Goal: Task Accomplishment & Management: Complete application form

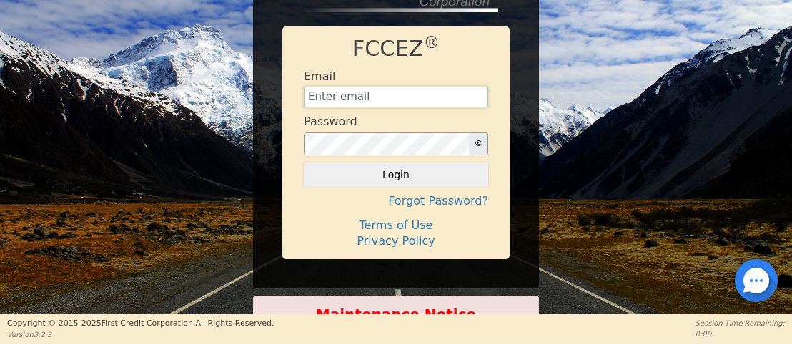
type input "[EMAIL_ADDRESS][DOMAIN_NAME]"
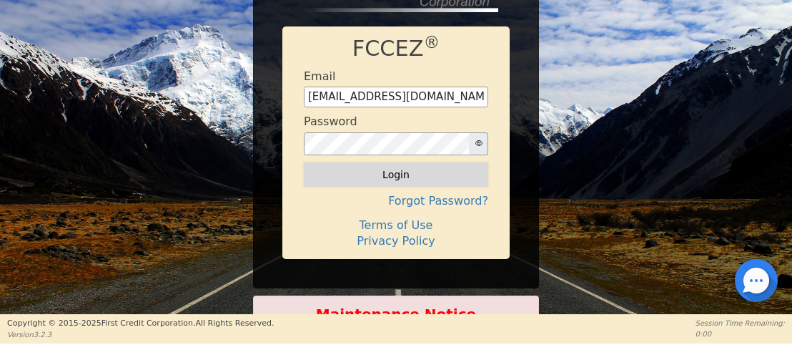
click at [392, 183] on button "Login" at bounding box center [396, 174] width 184 height 24
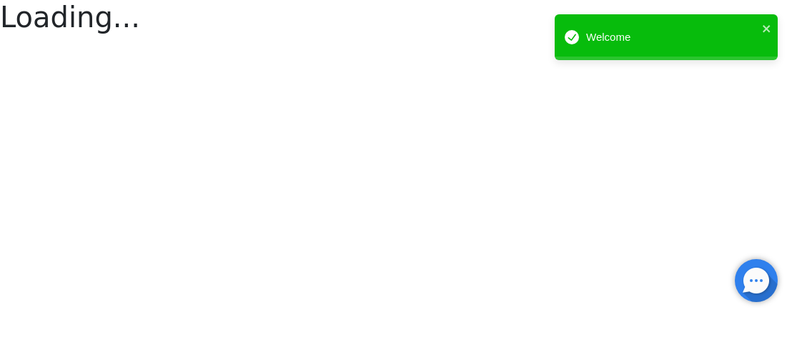
click at [392, 38] on html "Loading... Welcome" at bounding box center [396, 19] width 792 height 38
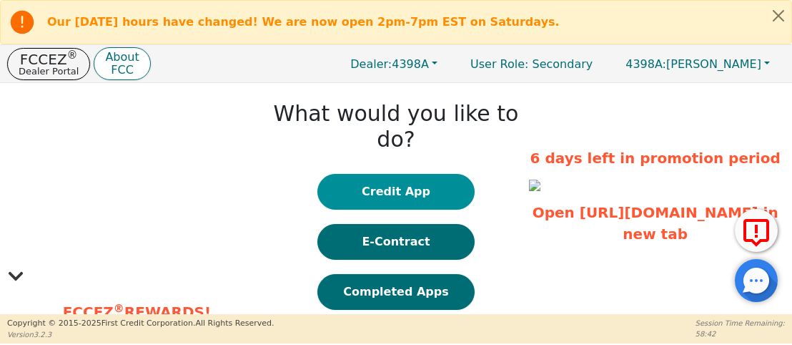
click at [425, 174] on button "Credit App" at bounding box center [395, 192] width 157 height 36
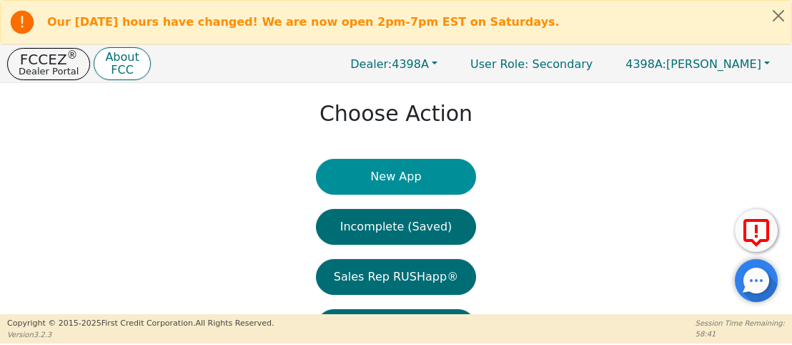
click at [417, 179] on button "New App" at bounding box center [396, 177] width 160 height 36
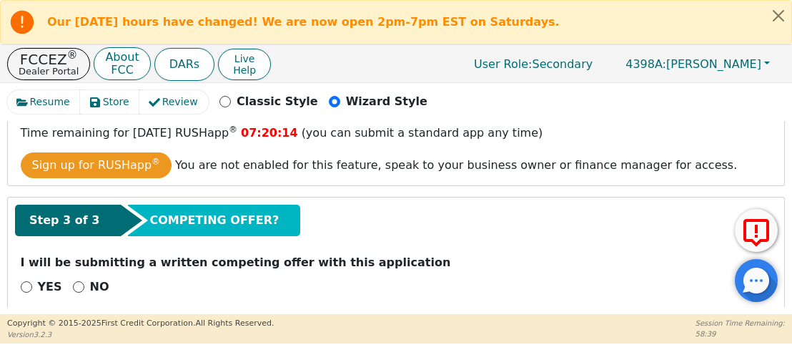
scroll to position [306, 0]
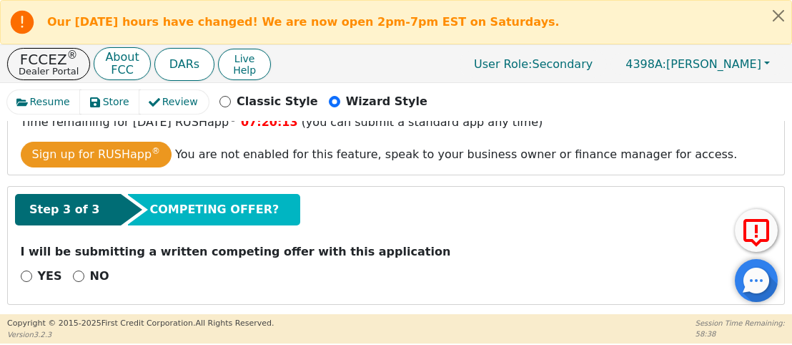
click at [79, 276] on input "NO" at bounding box center [78, 275] width 11 height 11
radio input "true"
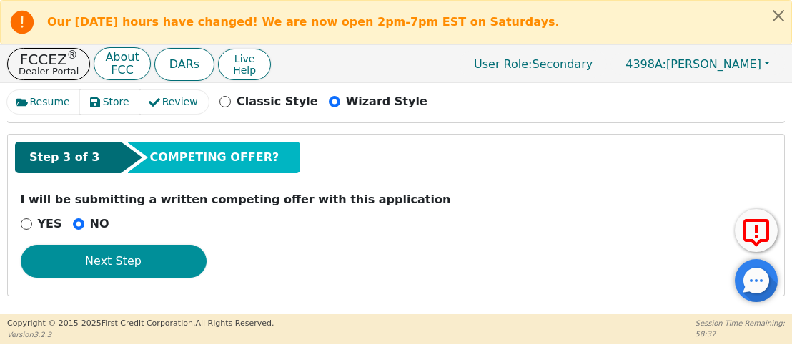
scroll to position [318, 0]
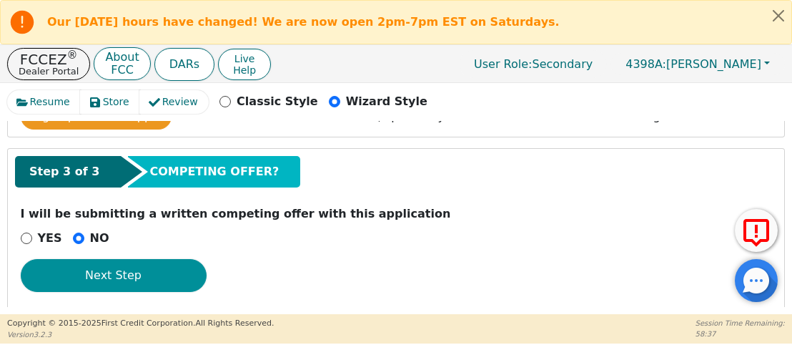
click at [113, 270] on button "Next Step" at bounding box center [114, 275] width 186 height 33
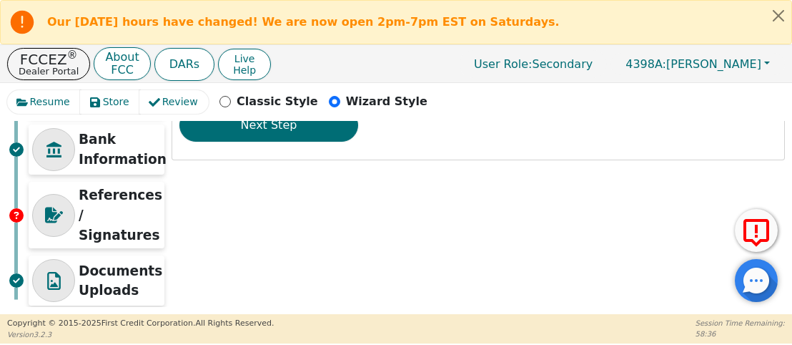
scroll to position [8, 0]
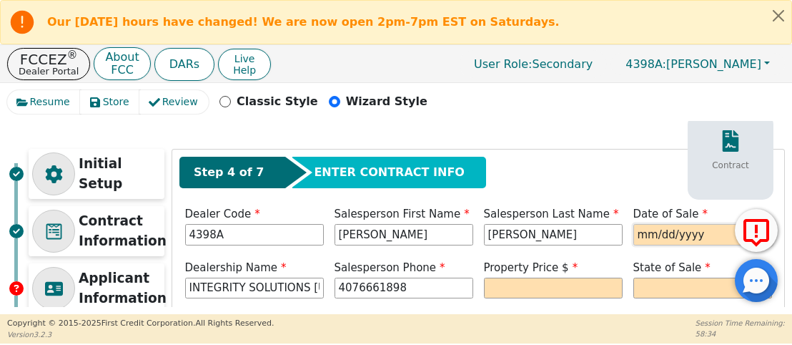
click at [633, 240] on input "date" at bounding box center [702, 234] width 139 height 21
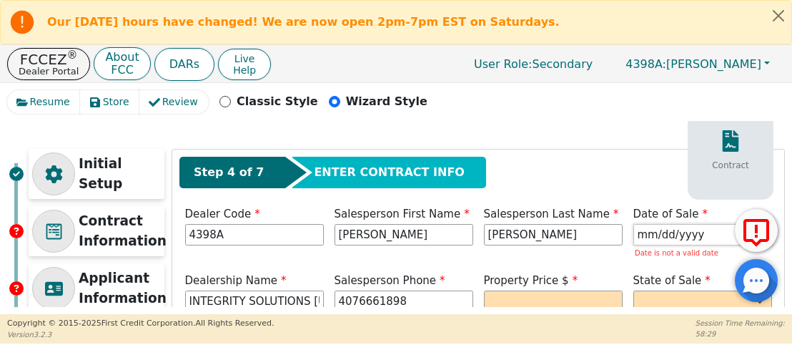
type input "[DATE]"
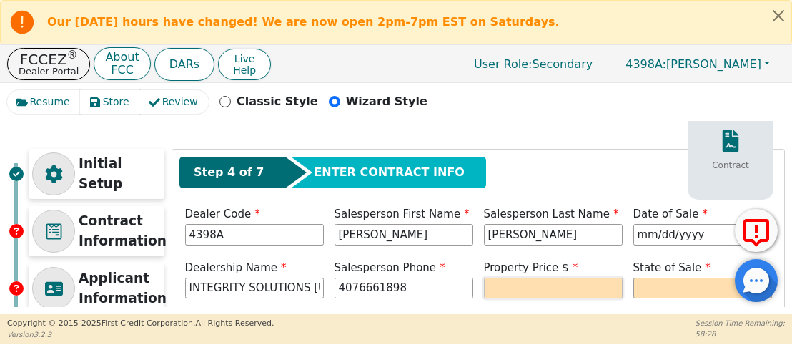
type input "[PHONE_NUMBER]"
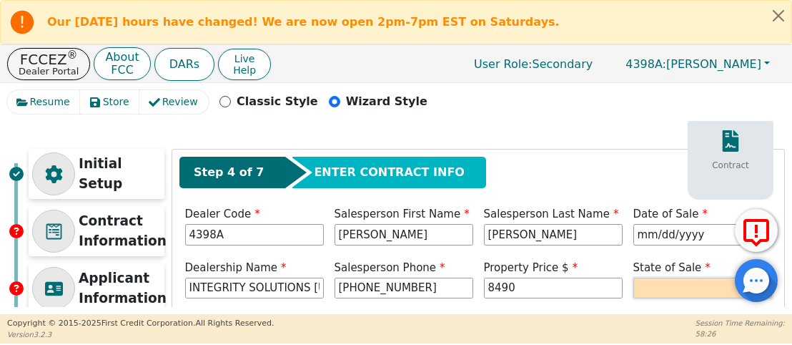
type input "8490.00"
select select "CO"
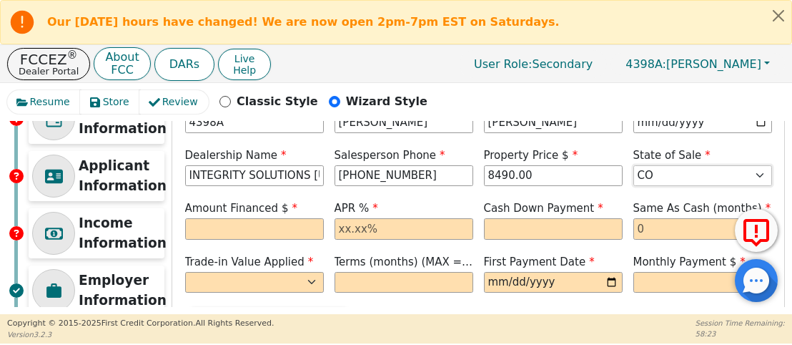
scroll to position [122, 0]
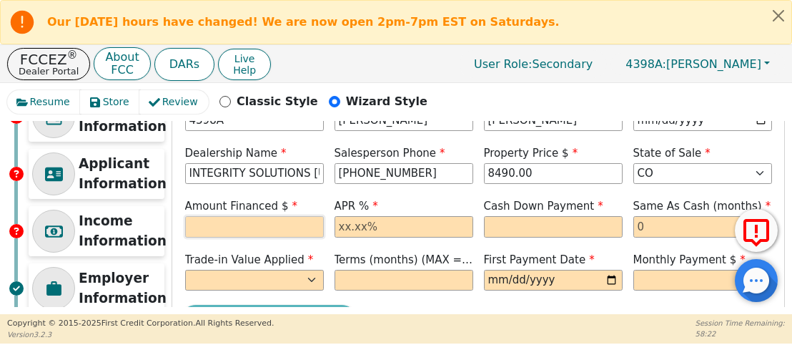
click at [267, 227] on input "text" at bounding box center [254, 226] width 139 height 21
type input "8490.00"
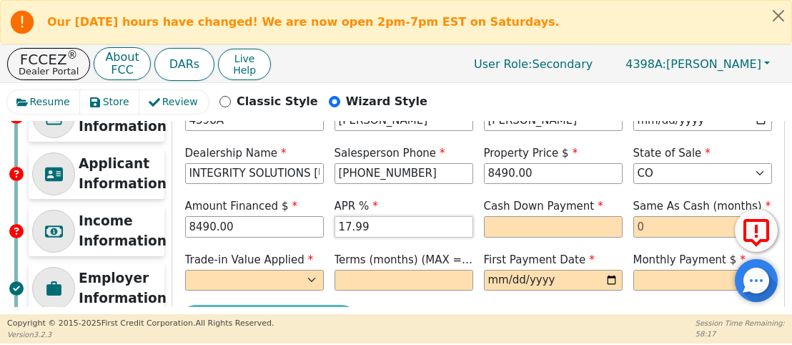
type input "17.99"
type input "0.00"
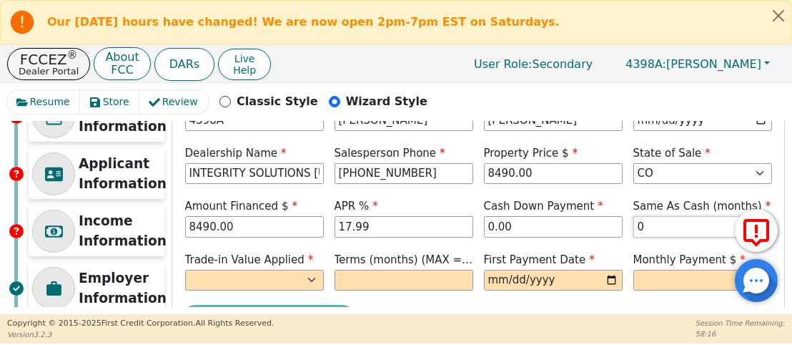
type input "0"
select select "n"
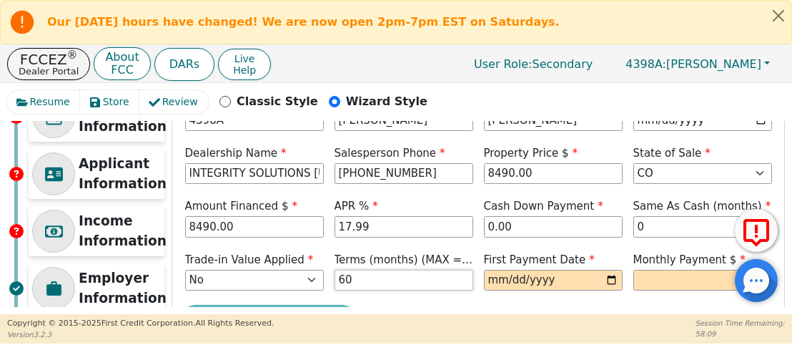
type input "60"
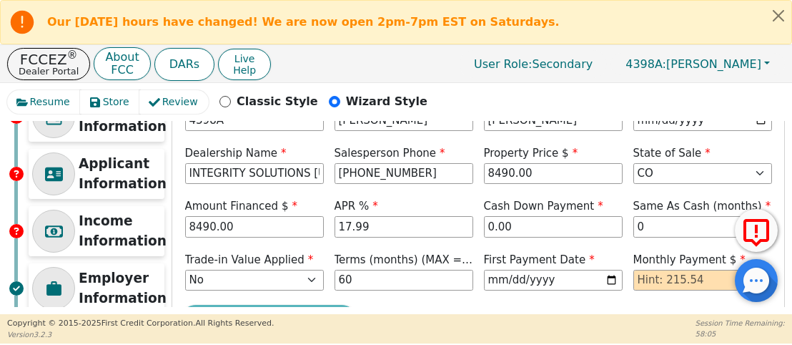
type input "[DATE]"
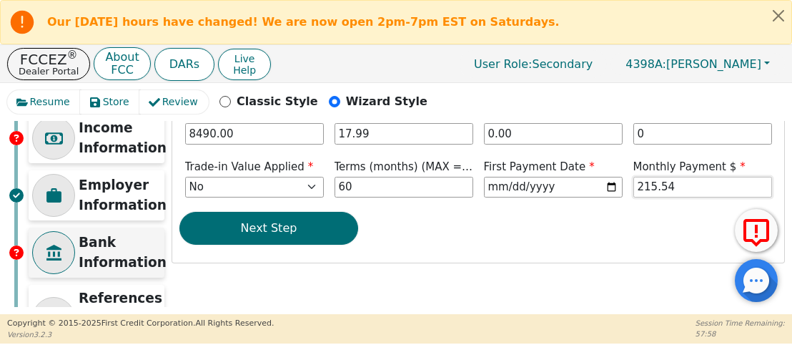
scroll to position [217, 0]
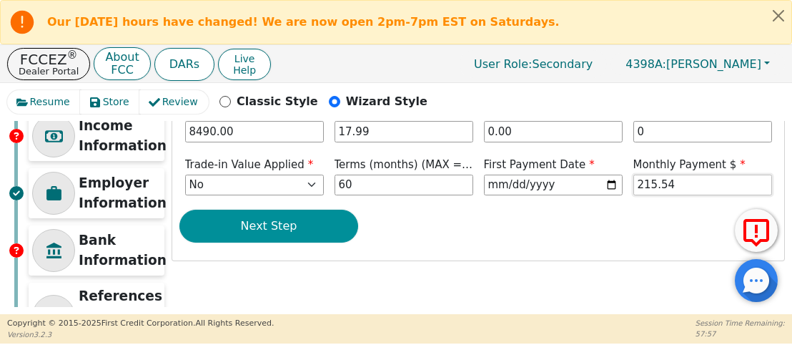
type input "215.54"
click at [313, 222] on button "Next Step" at bounding box center [268, 225] width 179 height 33
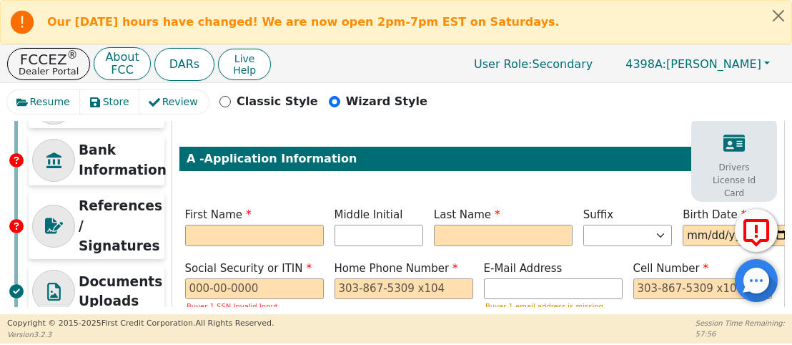
scroll to position [357, 0]
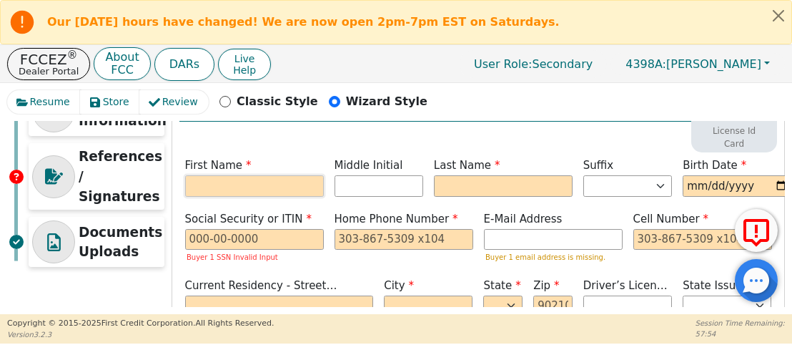
type input "A"
type input "ANGEL"
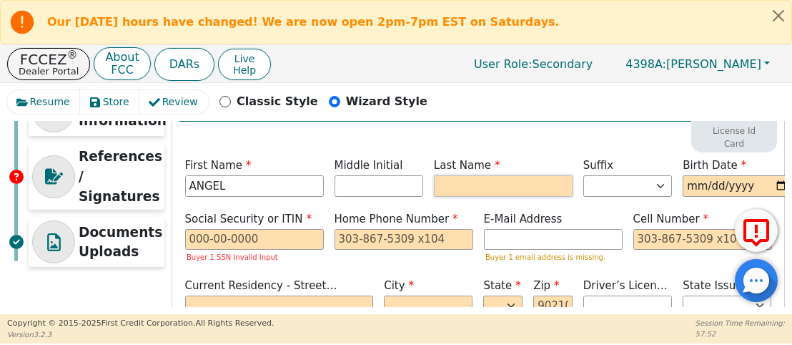
type input "AC"
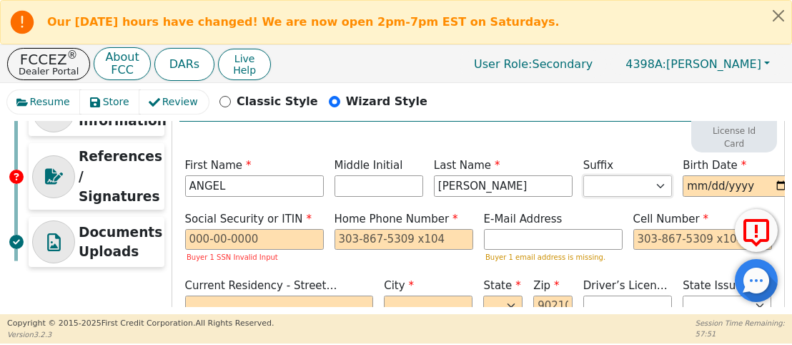
type input "[PERSON_NAME]"
type input "[DATE]"
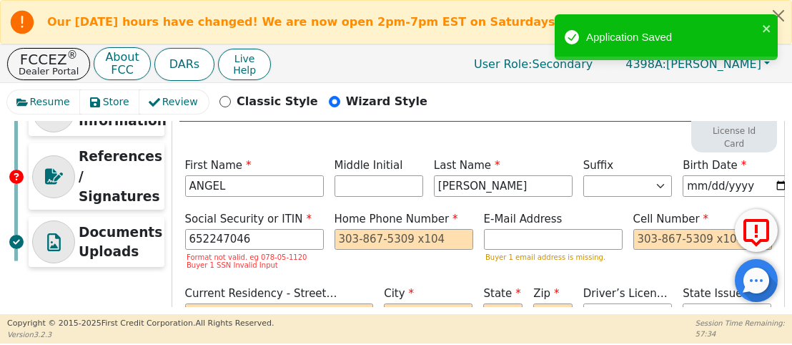
type input "***-**-7046"
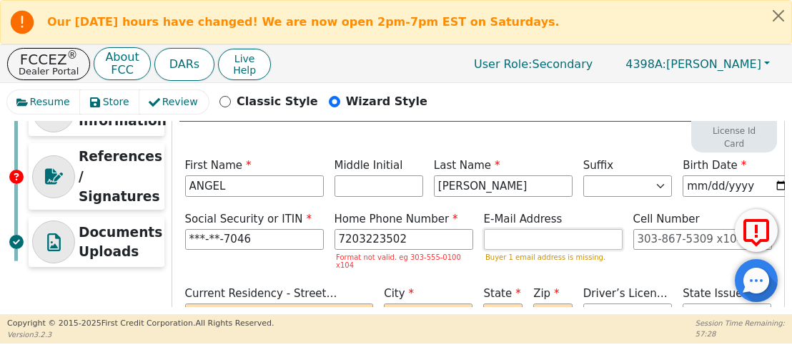
type input "[PHONE_NUMBER]"
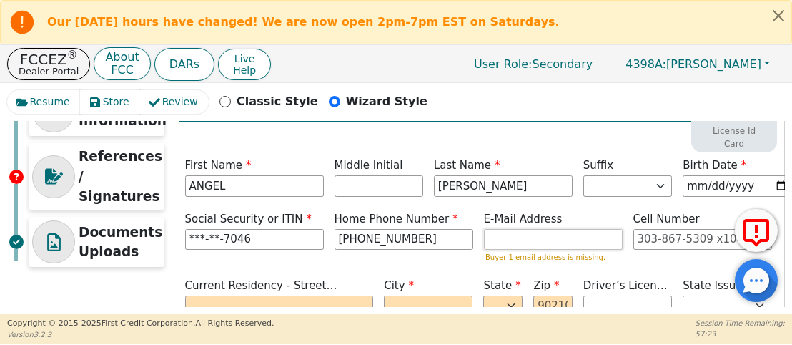
click at [515, 238] on input "email" at bounding box center [553, 239] width 139 height 21
paste input "[EMAIL_ADDRESS][DOMAIN_NAME]"
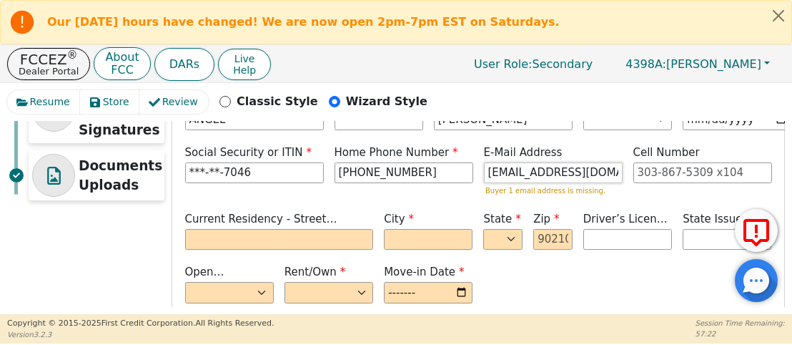
scroll to position [465, 0]
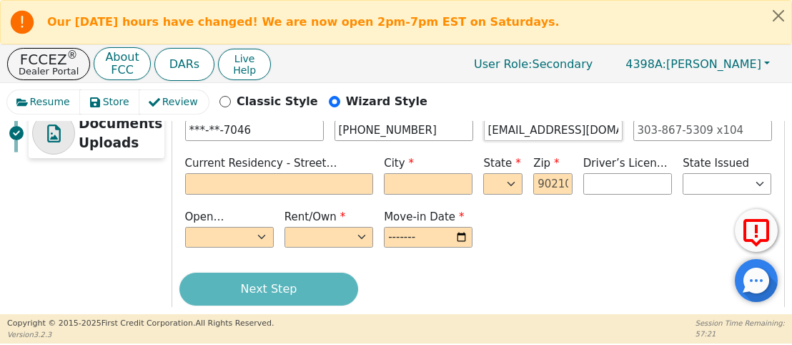
type input "[EMAIL_ADDRESS][DOMAIN_NAME]"
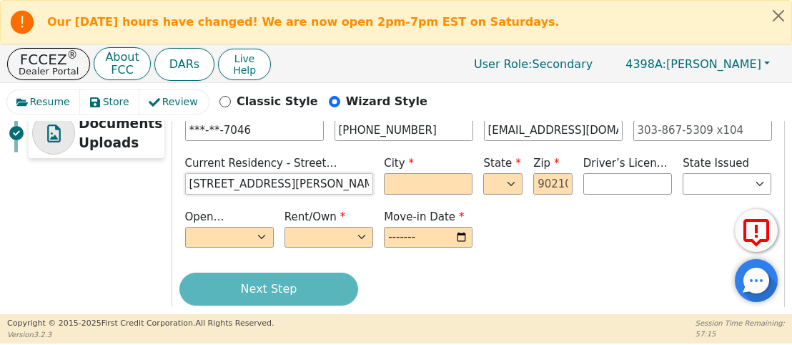
type input "[STREET_ADDRESS][PERSON_NAME]"
type input "[GEOGRAPHIC_DATA]"
select select "CO"
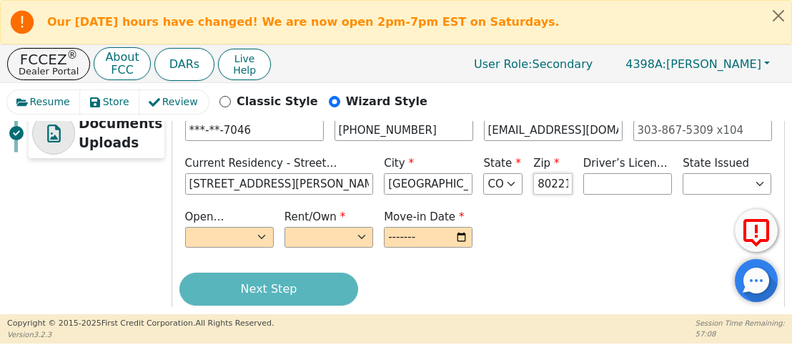
type input "80221"
select select "n"
select select "Own"
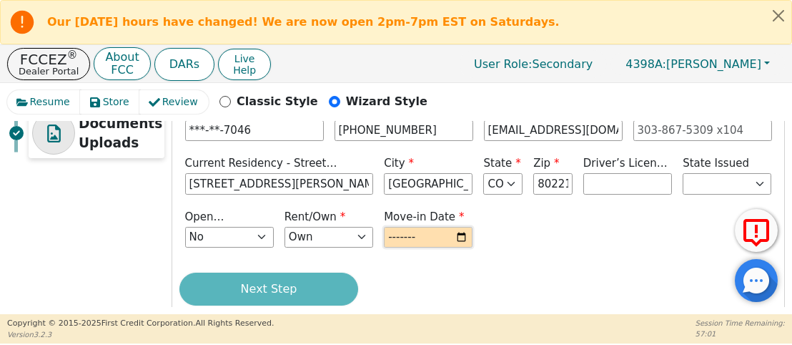
click at [420, 234] on input "month" at bounding box center [428, 237] width 89 height 21
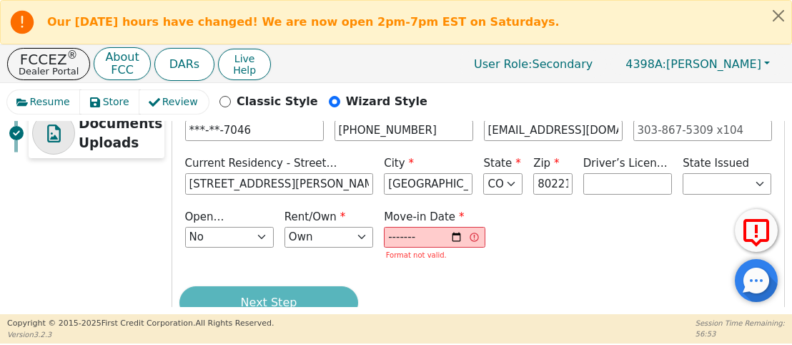
click at [572, 242] on div "Open Bankruptcy (Y/N) Yes No Rent/Own Rent Own Move-in Date 202/209/01 Format n…" at bounding box center [478, 237] width 598 height 56
click at [405, 242] on input "202/209/01" at bounding box center [435, 237] width 102 height 21
click at [407, 237] on input "202/209/01" at bounding box center [435, 237] width 102 height 21
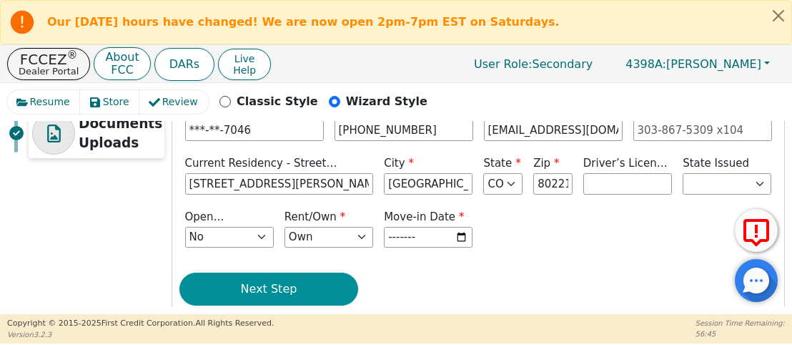
type input "2025-09"
click at [293, 293] on button "Next Step" at bounding box center [268, 288] width 179 height 33
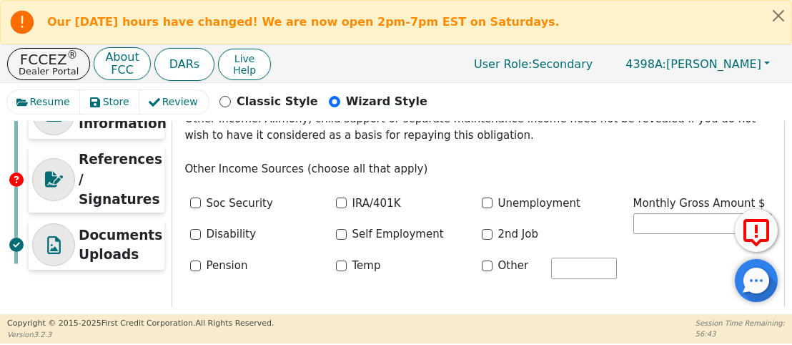
scroll to position [101, 0]
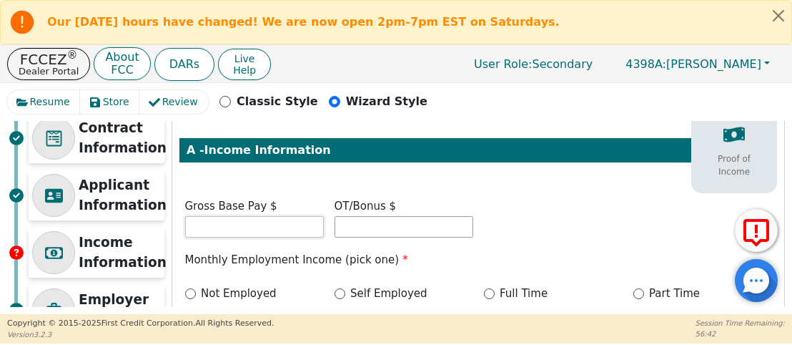
click at [261, 236] on input "text" at bounding box center [254, 226] width 139 height 21
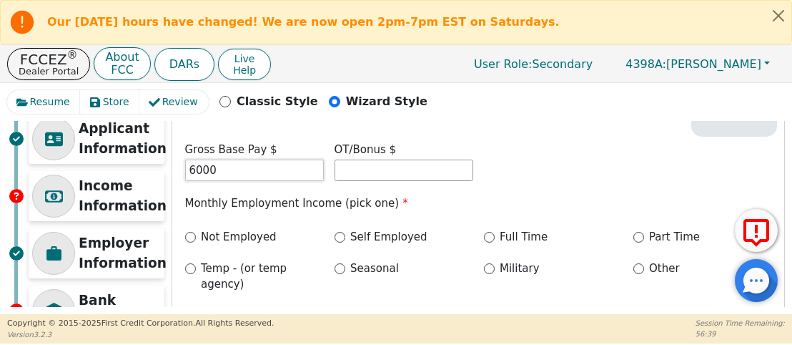
scroll to position [159, 0]
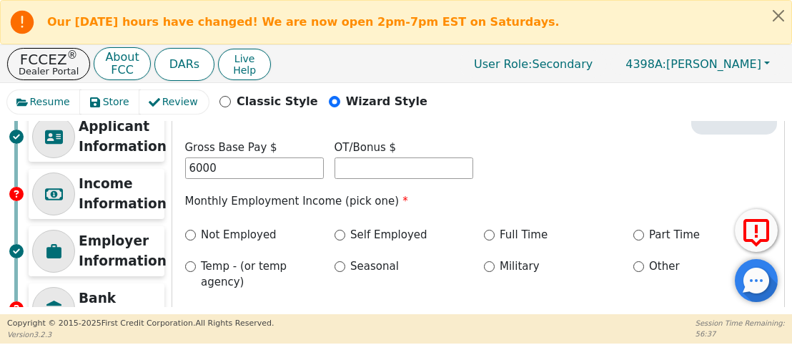
type input "6000.00"
click at [503, 234] on label "Full Time" at bounding box center [524, 235] width 48 height 16
click at [495, 234] on input "Full Time" at bounding box center [489, 234] width 11 height 11
radio input "true"
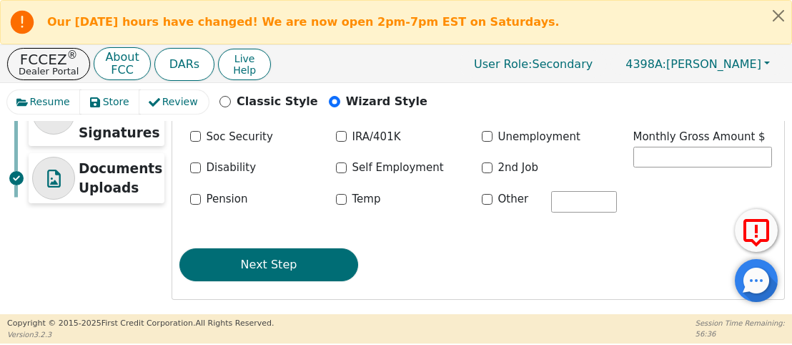
scroll to position [0, 0]
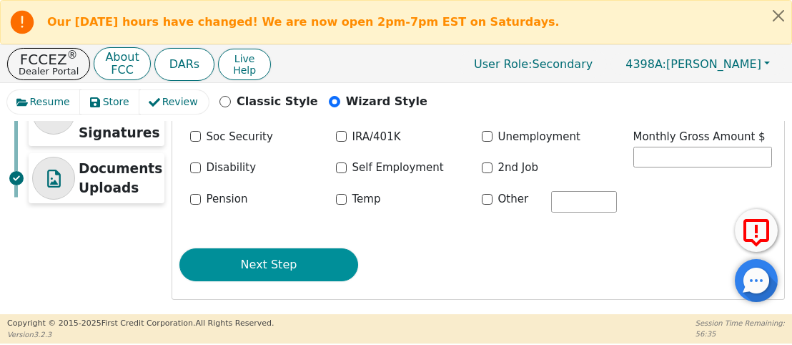
click at [244, 259] on button "Next Step" at bounding box center [268, 264] width 179 height 33
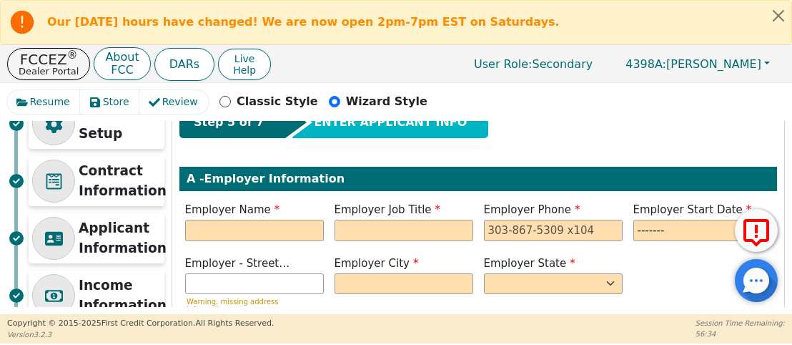
scroll to position [66, 0]
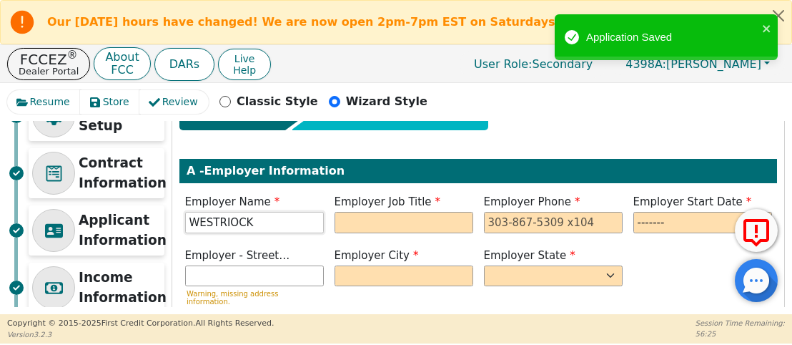
click at [229, 226] on input "WESTRIOCK" at bounding box center [254, 222] width 139 height 21
type input "WESTROCK"
click at [419, 228] on input "text" at bounding box center [404, 222] width 139 height 21
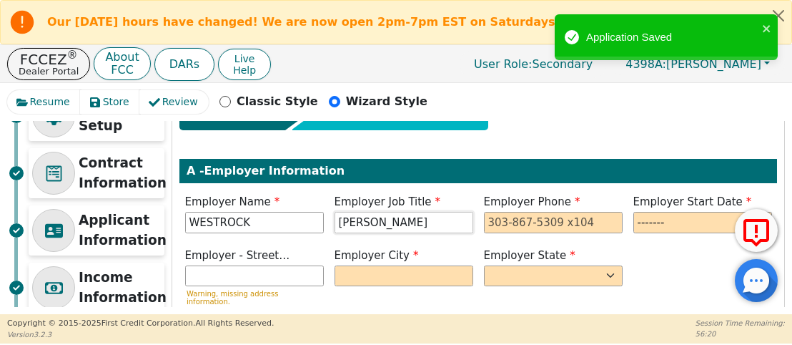
type input "[PERSON_NAME]"
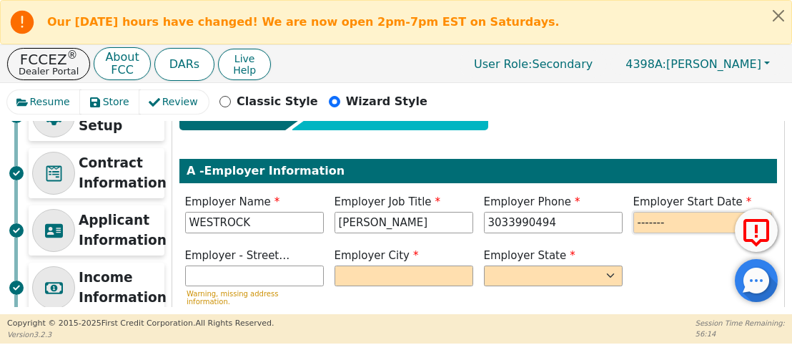
type input "[PHONE_NUMBER]"
click at [694, 215] on input "month" at bounding box center [702, 222] width 139 height 21
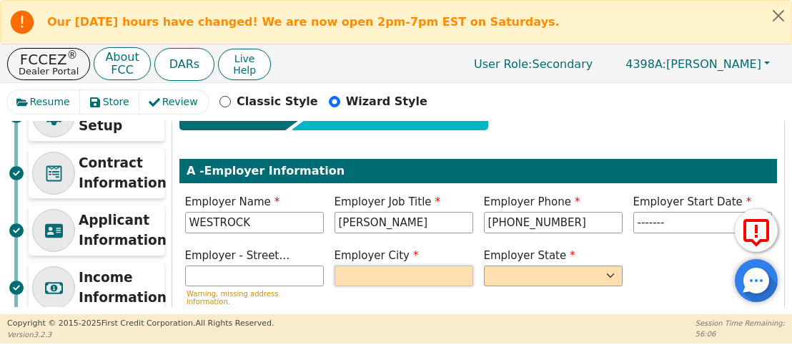
type input "2022-09"
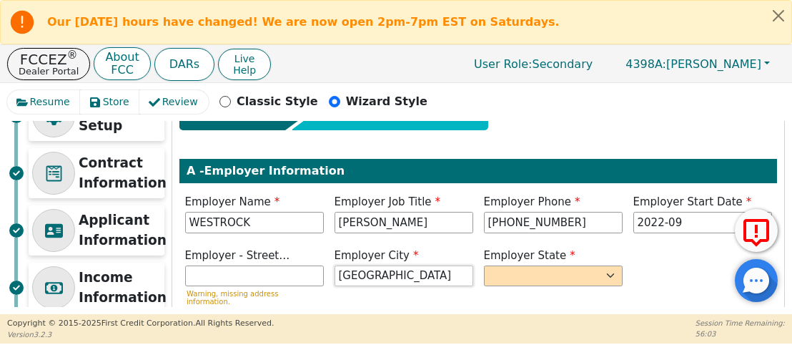
type input "[GEOGRAPHIC_DATA]"
select select "CO"
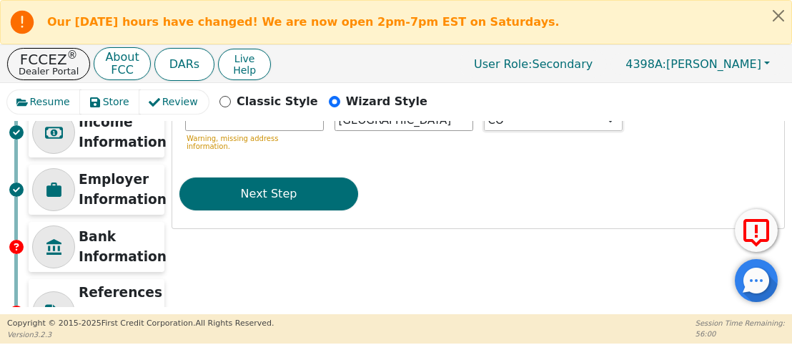
scroll to position [222, 0]
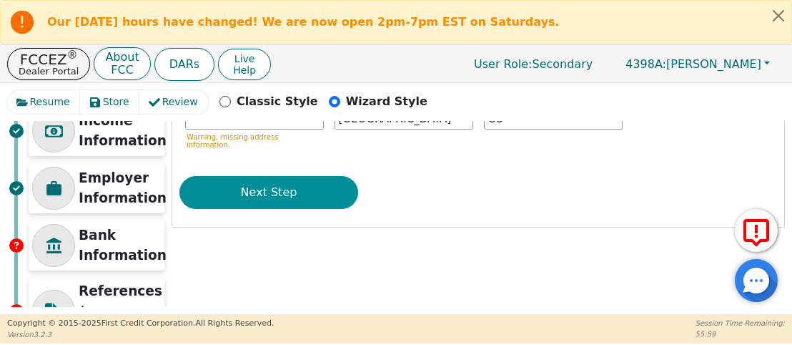
click at [316, 194] on button "Next Step" at bounding box center [268, 192] width 179 height 33
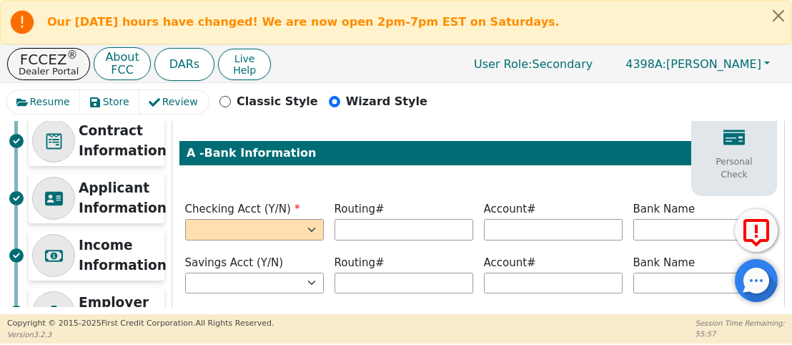
scroll to position [102, 0]
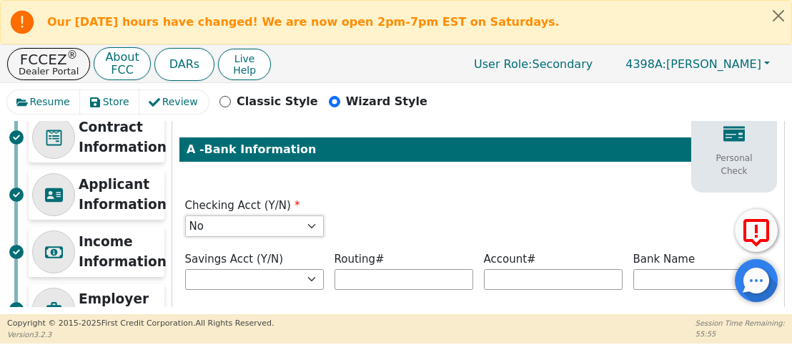
select select "y"
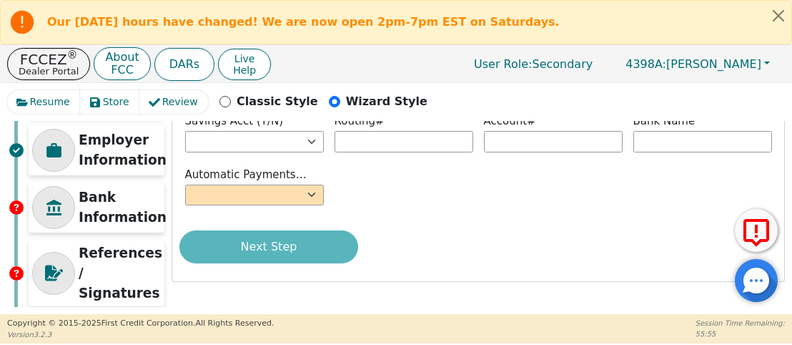
scroll to position [273, 0]
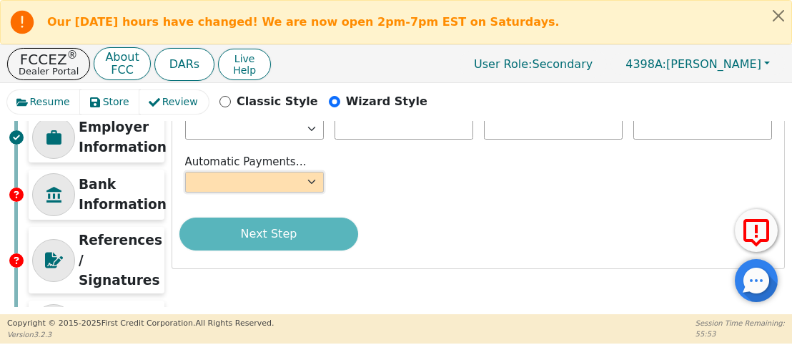
select select "y"
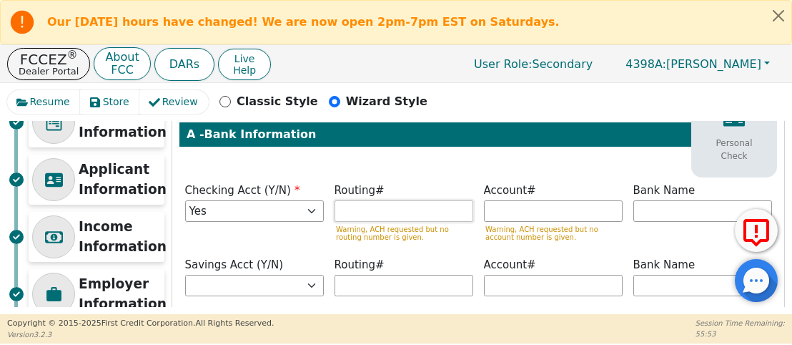
click at [389, 201] on input "text" at bounding box center [404, 210] width 139 height 21
type input "*********"
click at [579, 203] on input "text" at bounding box center [553, 210] width 139 height 21
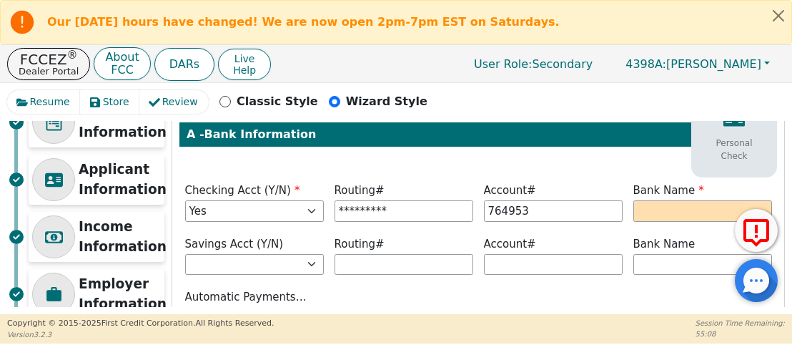
type input "******"
click at [708, 187] on label "Bank Name" at bounding box center [702, 190] width 139 height 16
click at [691, 207] on input "text" at bounding box center [702, 210] width 139 height 21
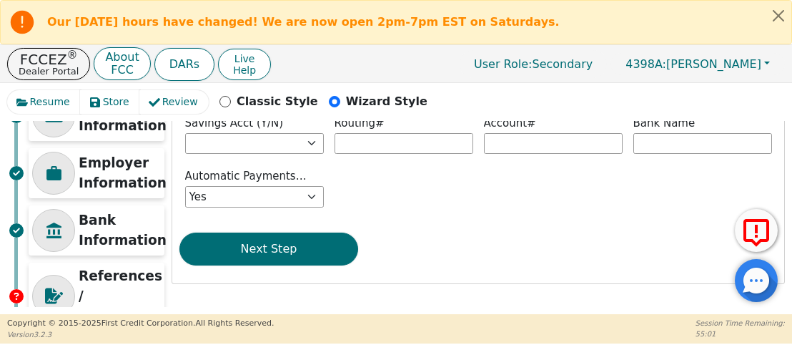
scroll to position [239, 0]
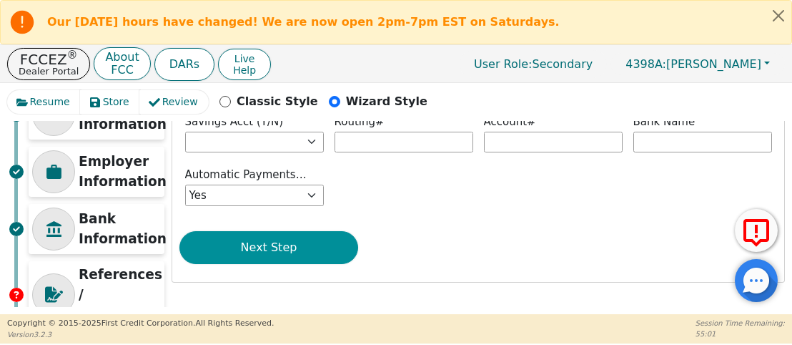
type input "CLIMA CREDIT UNION"
click at [317, 244] on button "Next Step" at bounding box center [268, 247] width 179 height 33
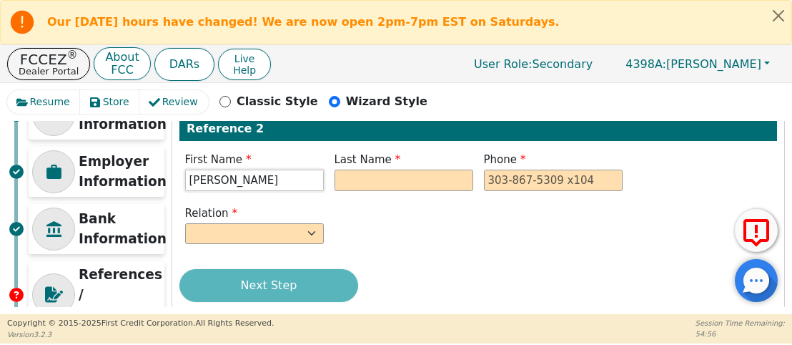
type input "[PERSON_NAME]"
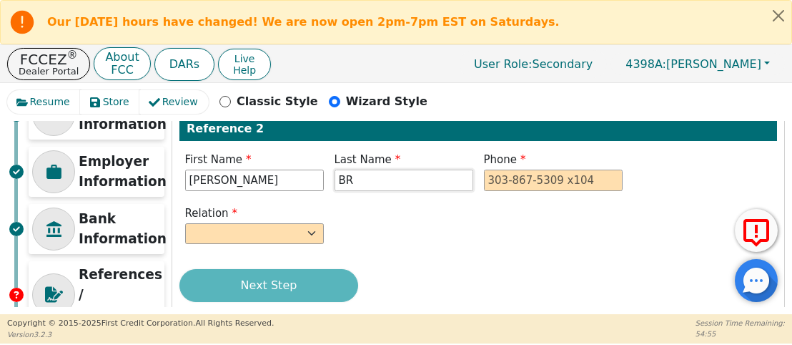
type input "B"
type input "[PERSON_NAME]"
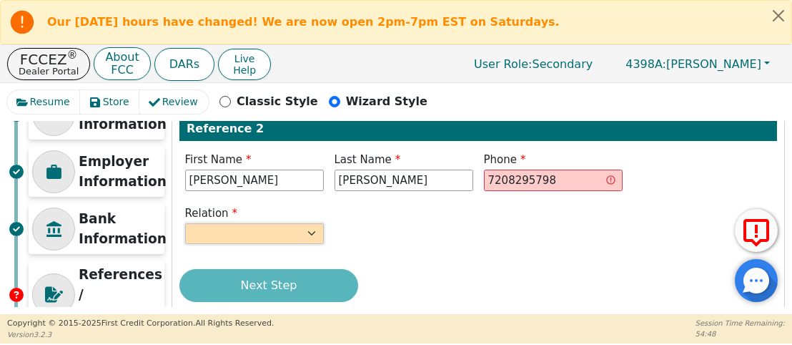
type input "[PHONE_NUMBER]"
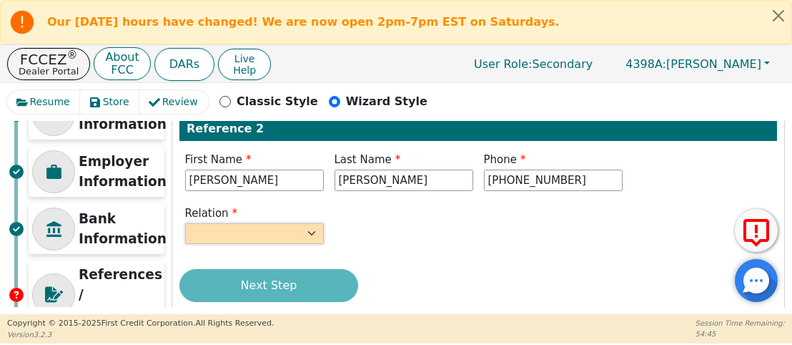
select select "BROTHER"
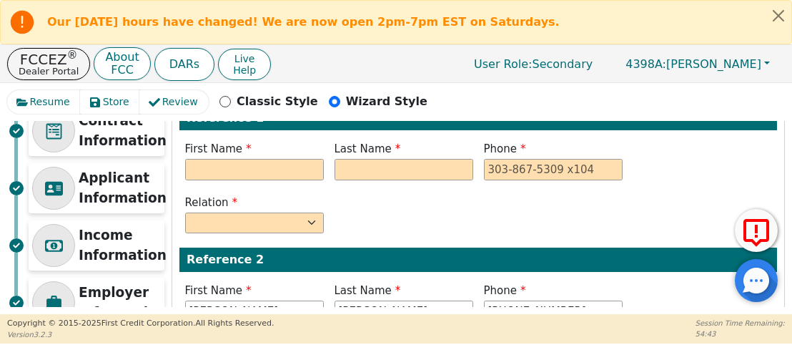
scroll to position [14, 0]
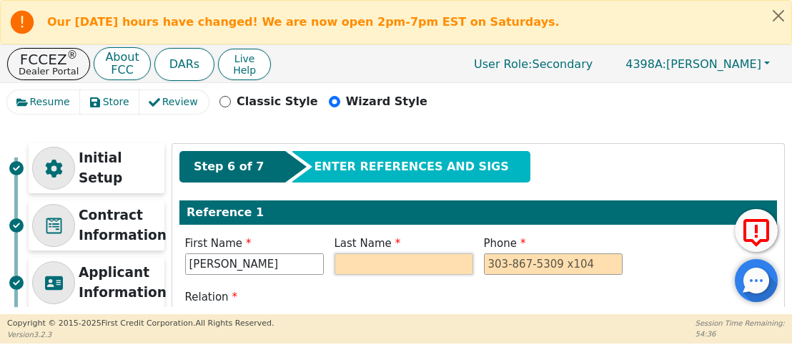
type input "[PERSON_NAME]"
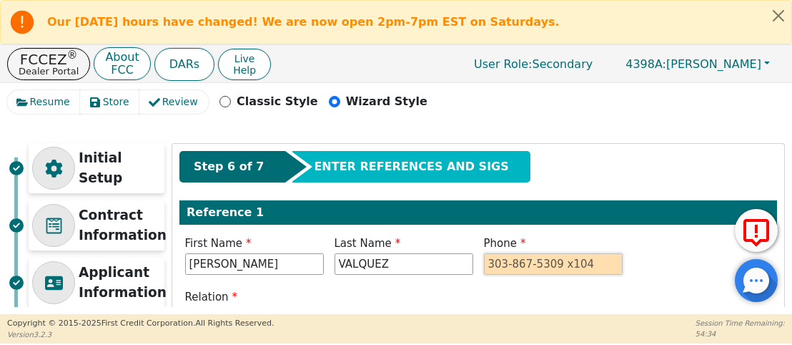
type input "VALQUEZ"
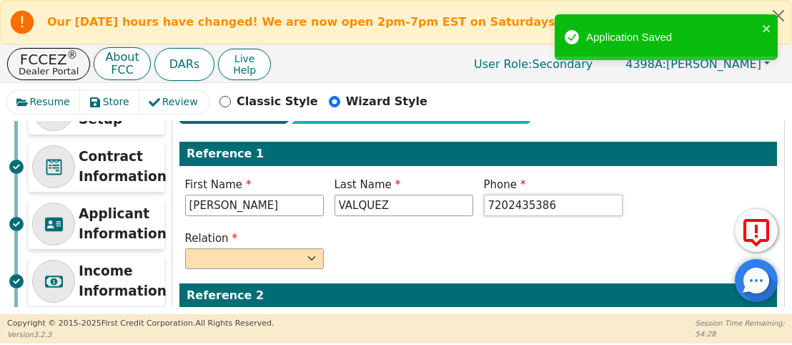
scroll to position [73, 0]
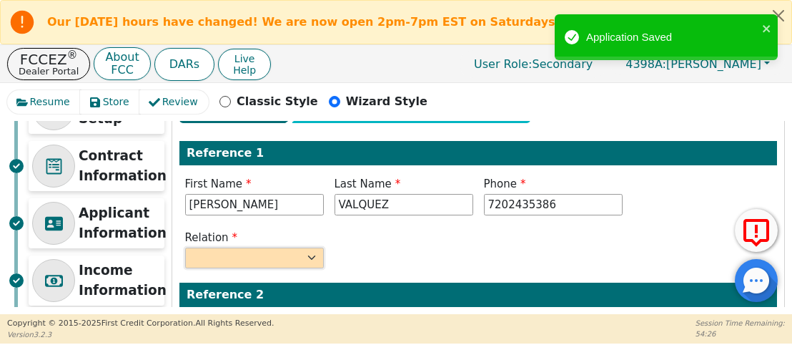
type input "[PHONE_NUMBER]"
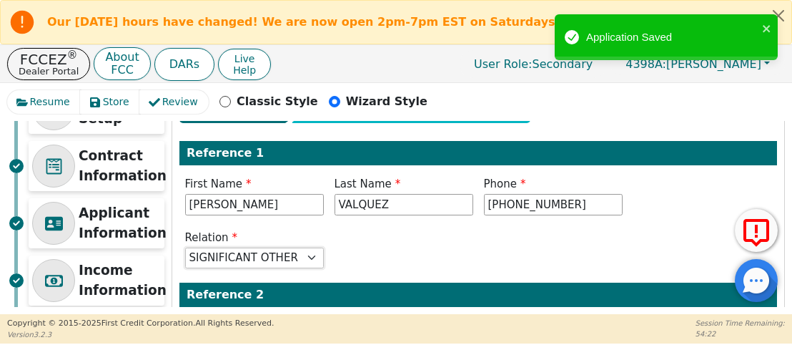
select select "S-I-L"
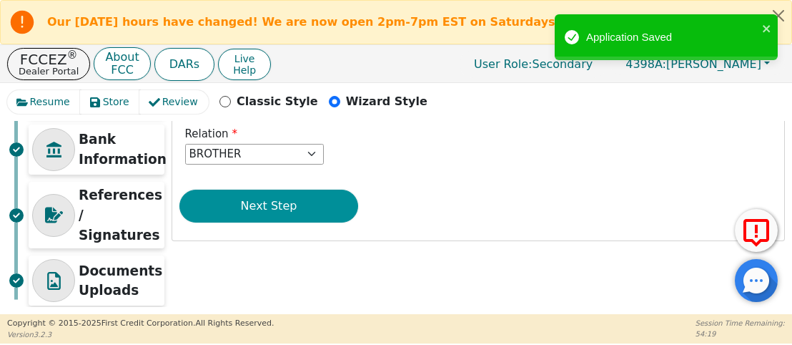
click at [266, 207] on button "Next Step" at bounding box center [268, 205] width 179 height 33
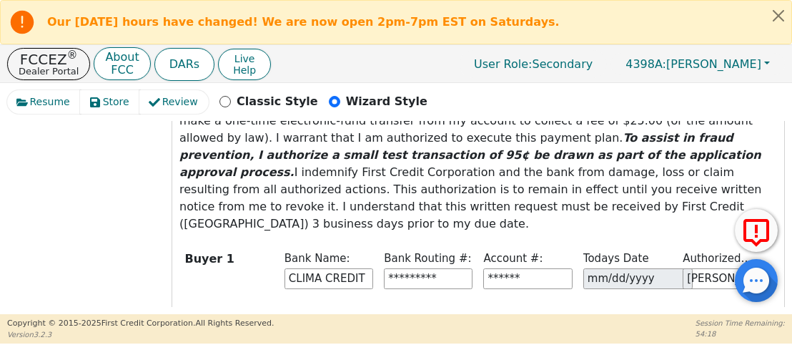
click at [267, 314] on button "Next Step" at bounding box center [268, 330] width 179 height 33
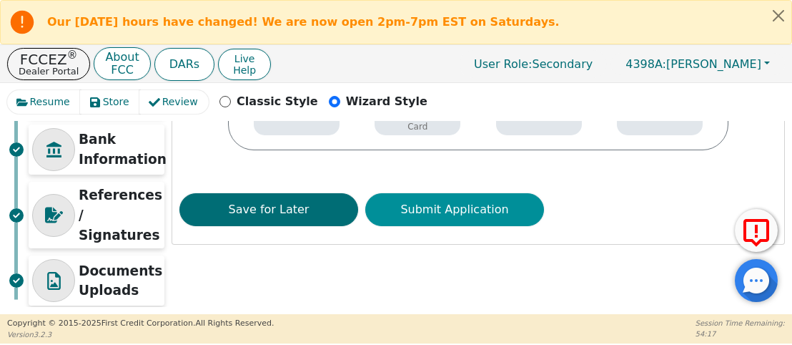
click at [493, 208] on button "Submit Application" at bounding box center [454, 209] width 179 height 33
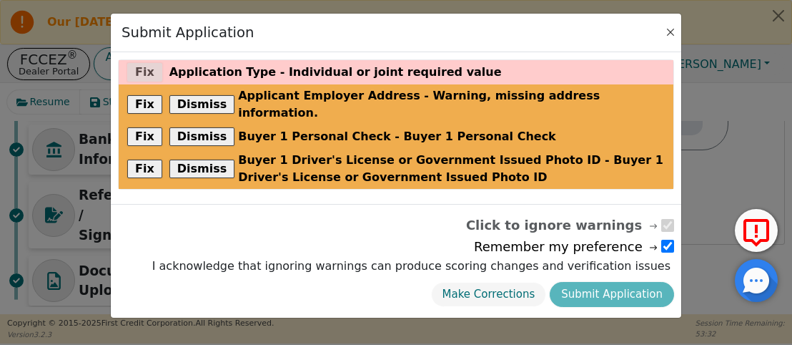
click at [663, 34] on div "Submit Application" at bounding box center [396, 33] width 570 height 39
click at [665, 33] on button "Close" at bounding box center [670, 32] width 14 height 14
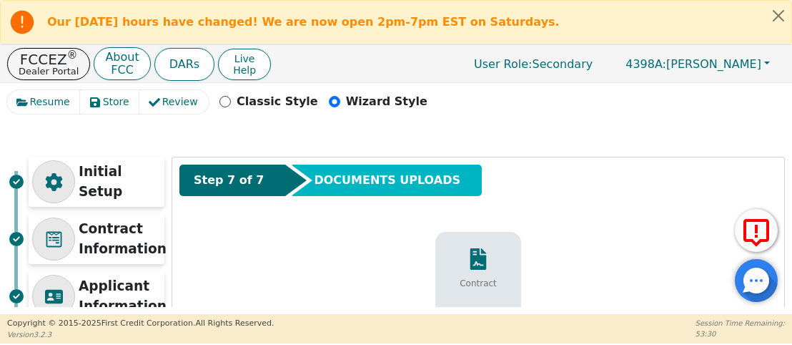
scroll to position [0, 0]
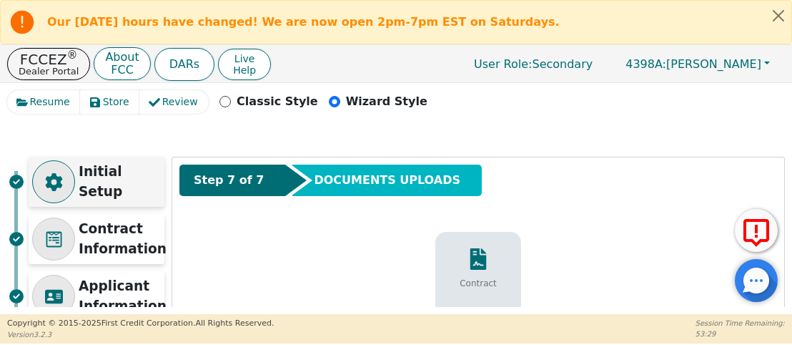
click at [104, 186] on p "Initial Setup" at bounding box center [120, 182] width 82 height 40
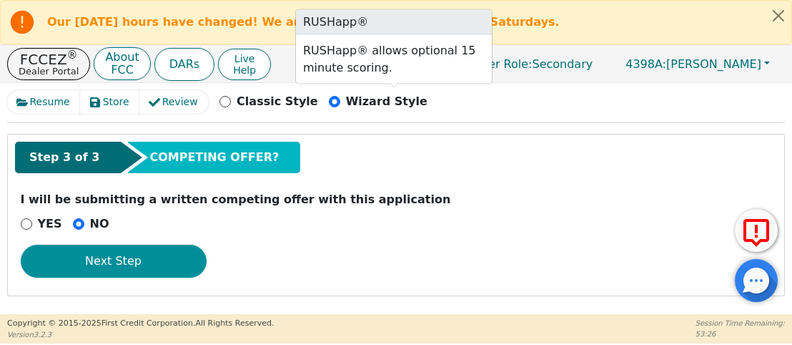
click at [142, 269] on button "Next Step" at bounding box center [114, 260] width 186 height 33
select select "CO"
select select "n"
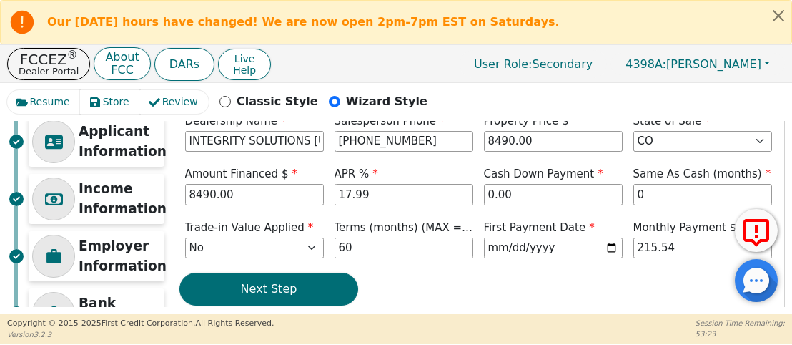
scroll to position [276, 0]
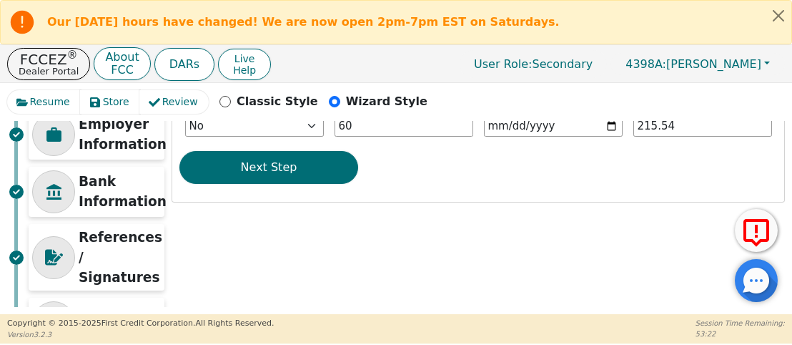
click at [263, 146] on div "Step 4 of 7 ENTER CONTRACT INFO Contract Dealer Code 4398A Salesperson First Na…" at bounding box center [478, 41] width 612 height 320
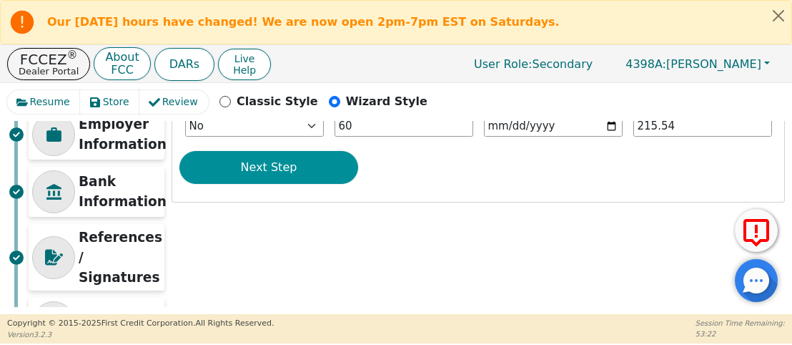
click at [263, 162] on button "Next Step" at bounding box center [268, 167] width 179 height 33
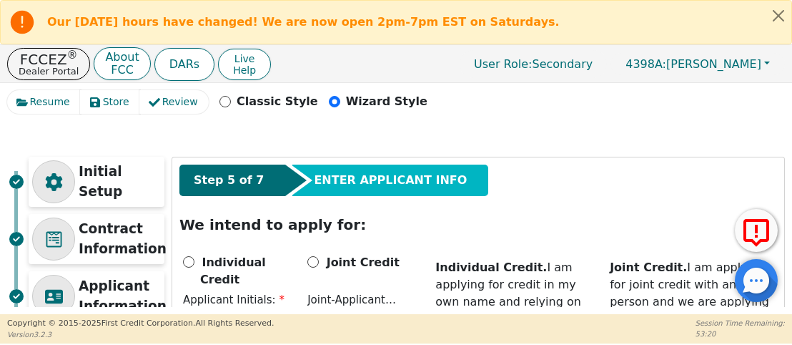
scroll to position [0, 0]
click at [189, 268] on div "Individual Credit" at bounding box center [241, 270] width 117 height 34
click at [189, 257] on input "Individual Credit" at bounding box center [188, 261] width 11 height 11
radio input "true"
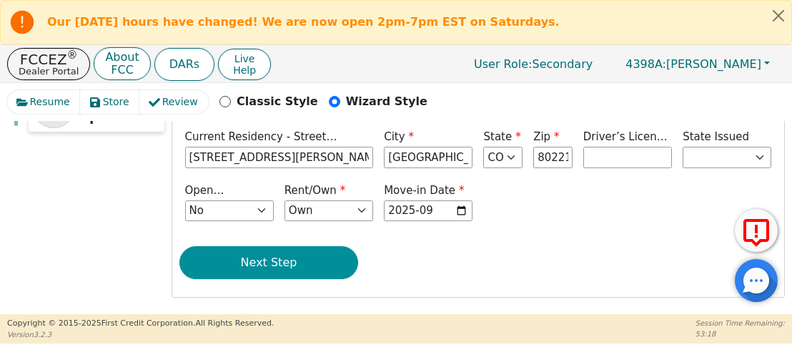
click at [269, 252] on button "Next Step" at bounding box center [268, 262] width 179 height 33
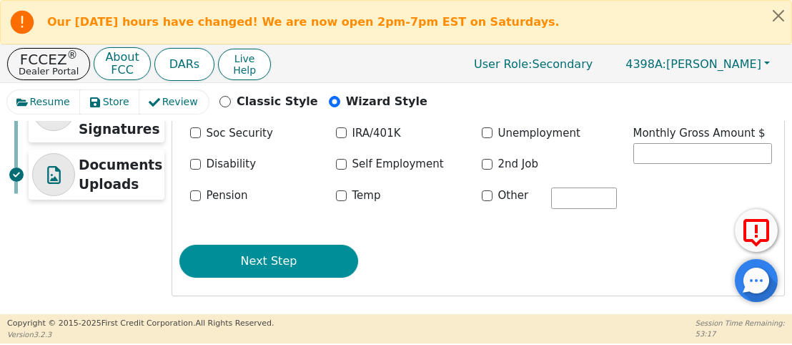
click at [287, 244] on button "Next Step" at bounding box center [268, 260] width 179 height 33
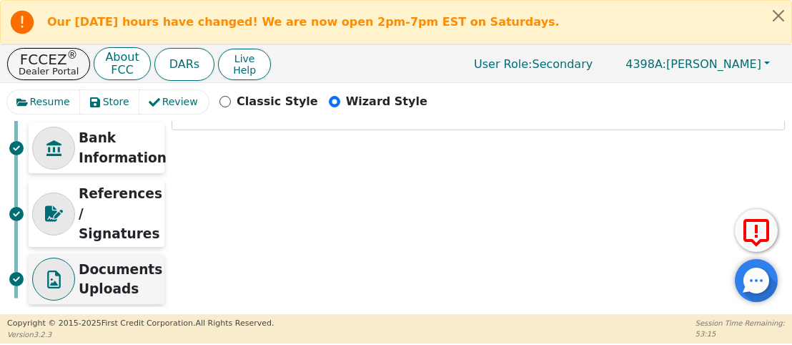
scroll to position [318, 0]
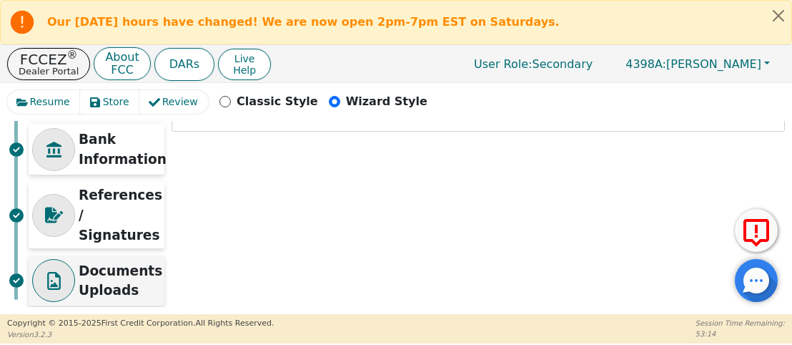
click at [80, 274] on p "Documents Uploads" at bounding box center [121, 281] width 84 height 40
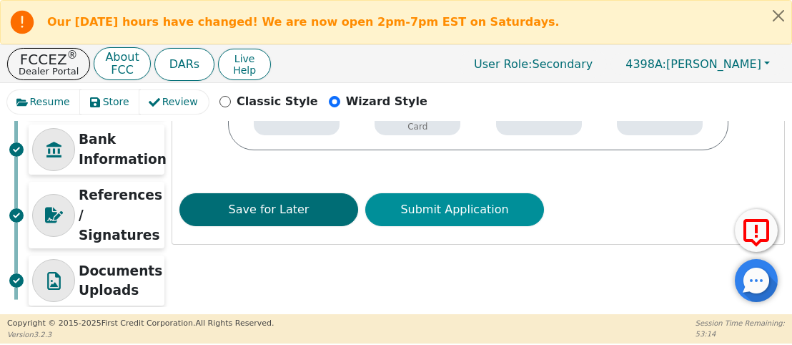
click at [440, 198] on button "Submit Application" at bounding box center [454, 209] width 179 height 33
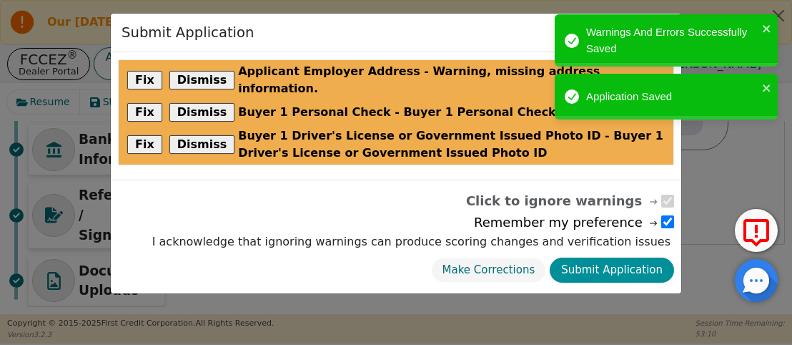
click at [603, 257] on button "Submit Application" at bounding box center [612, 269] width 124 height 25
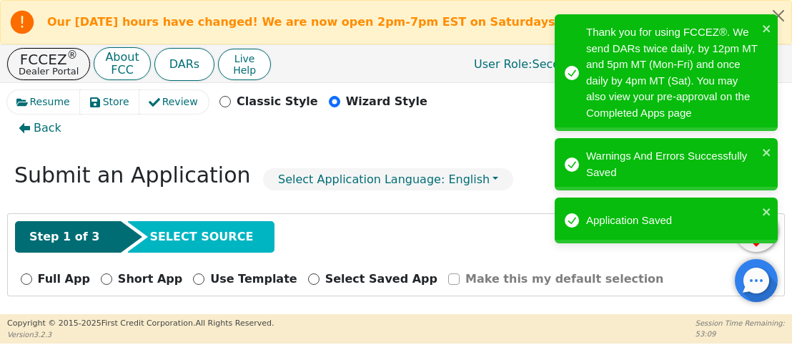
scroll to position [24, 0]
